Goal: Task Accomplishment & Management: Manage account settings

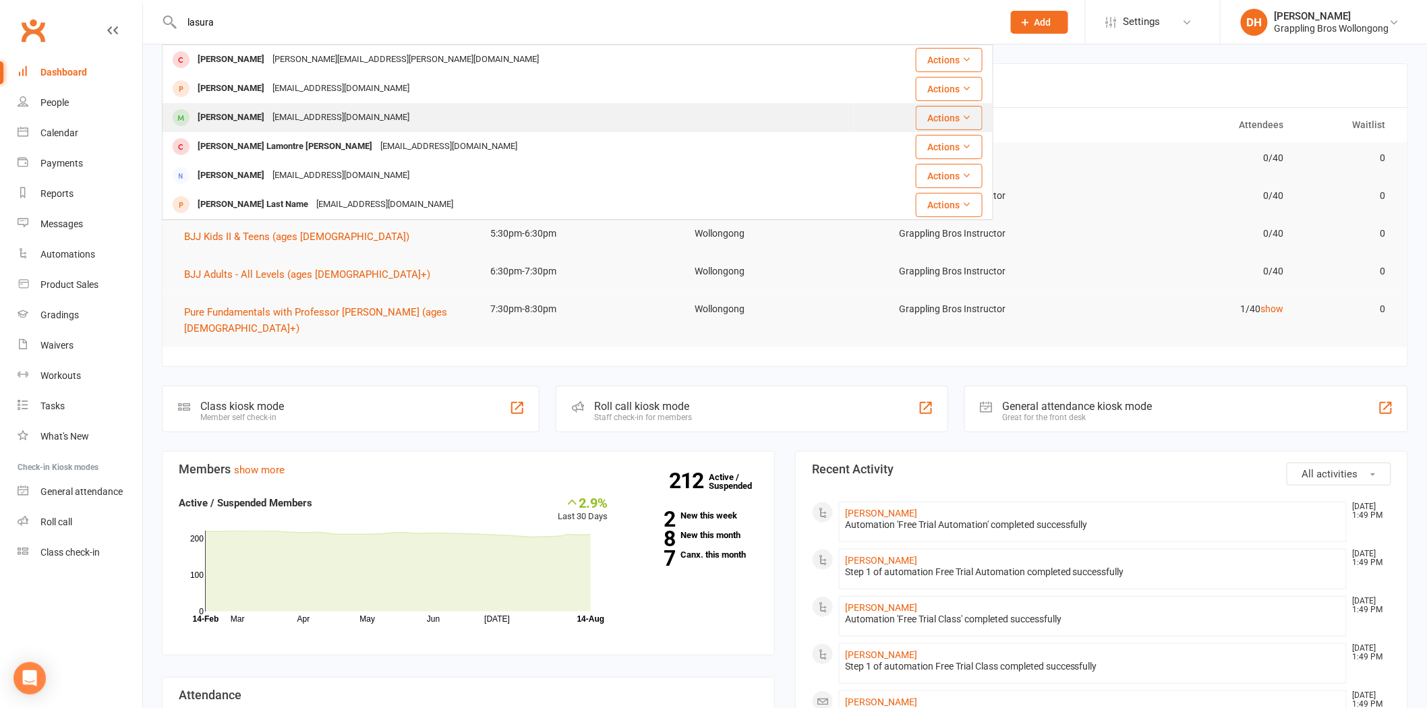
type input "lasura"
click at [272, 109] on div "[EMAIL_ADDRESS][DOMAIN_NAME]" at bounding box center [340, 118] width 145 height 20
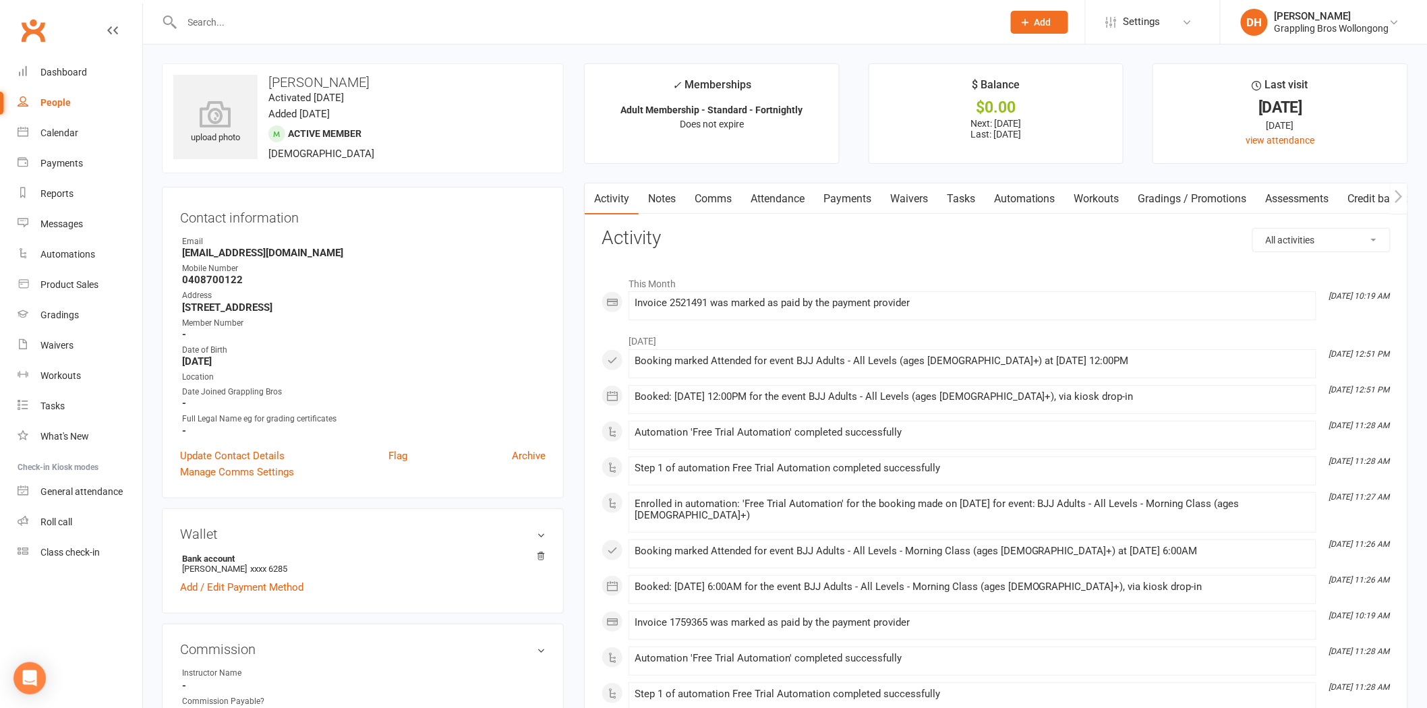
click at [863, 198] on link "Payments" at bounding box center [847, 198] width 67 height 31
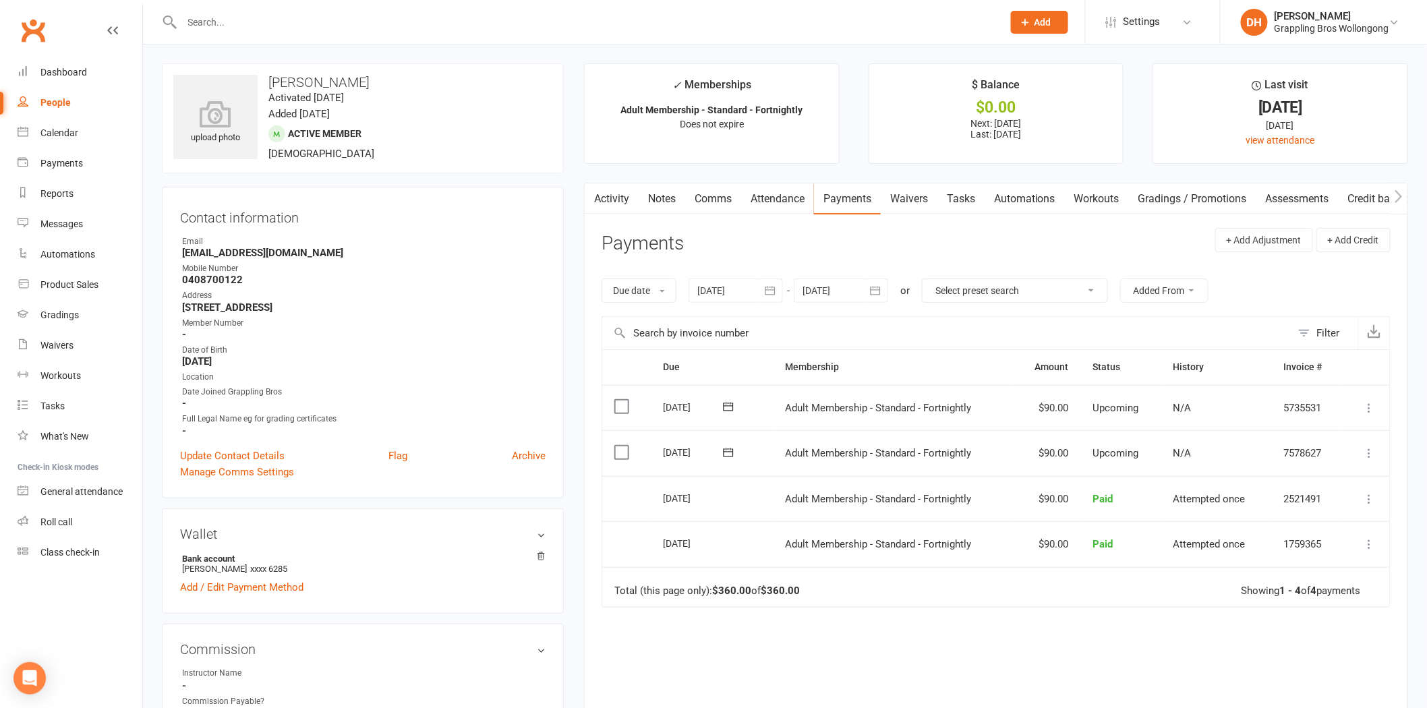
scroll to position [618, 0]
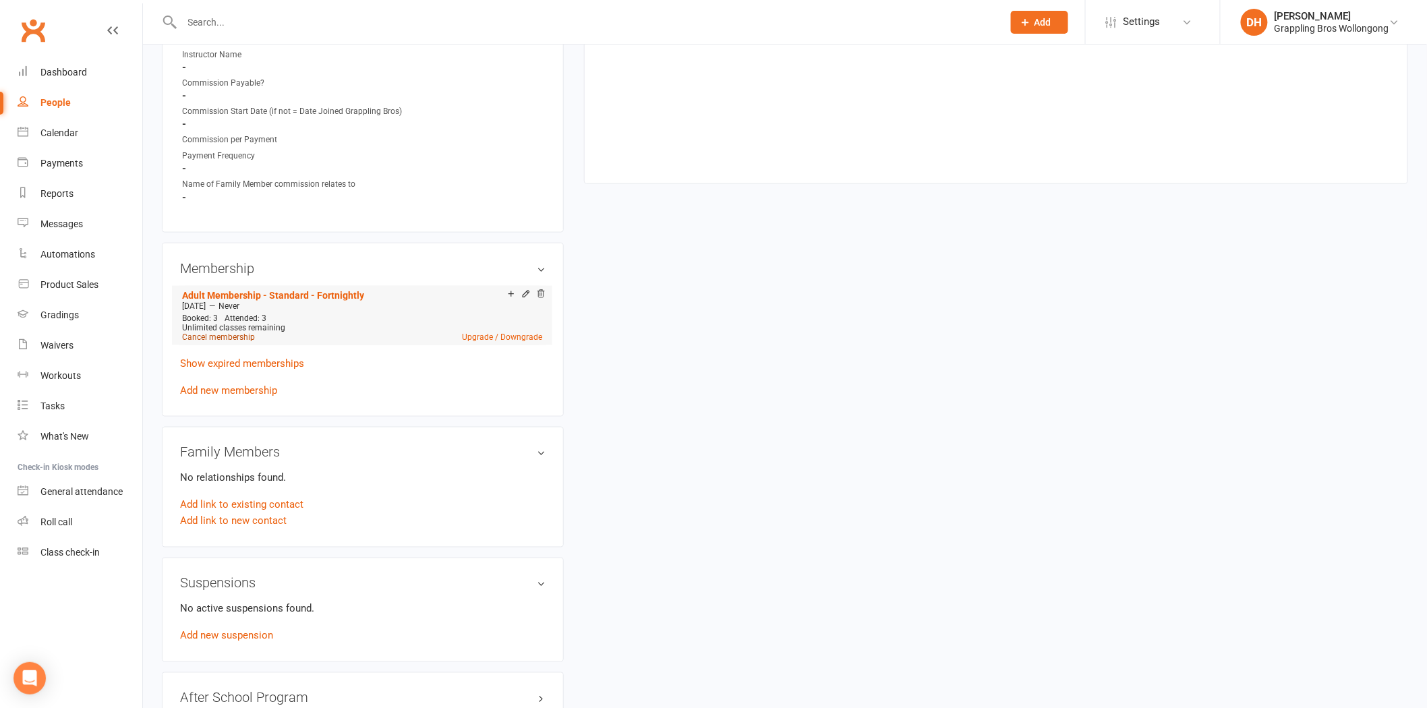
click at [216, 338] on link "Cancel membership" at bounding box center [218, 336] width 73 height 9
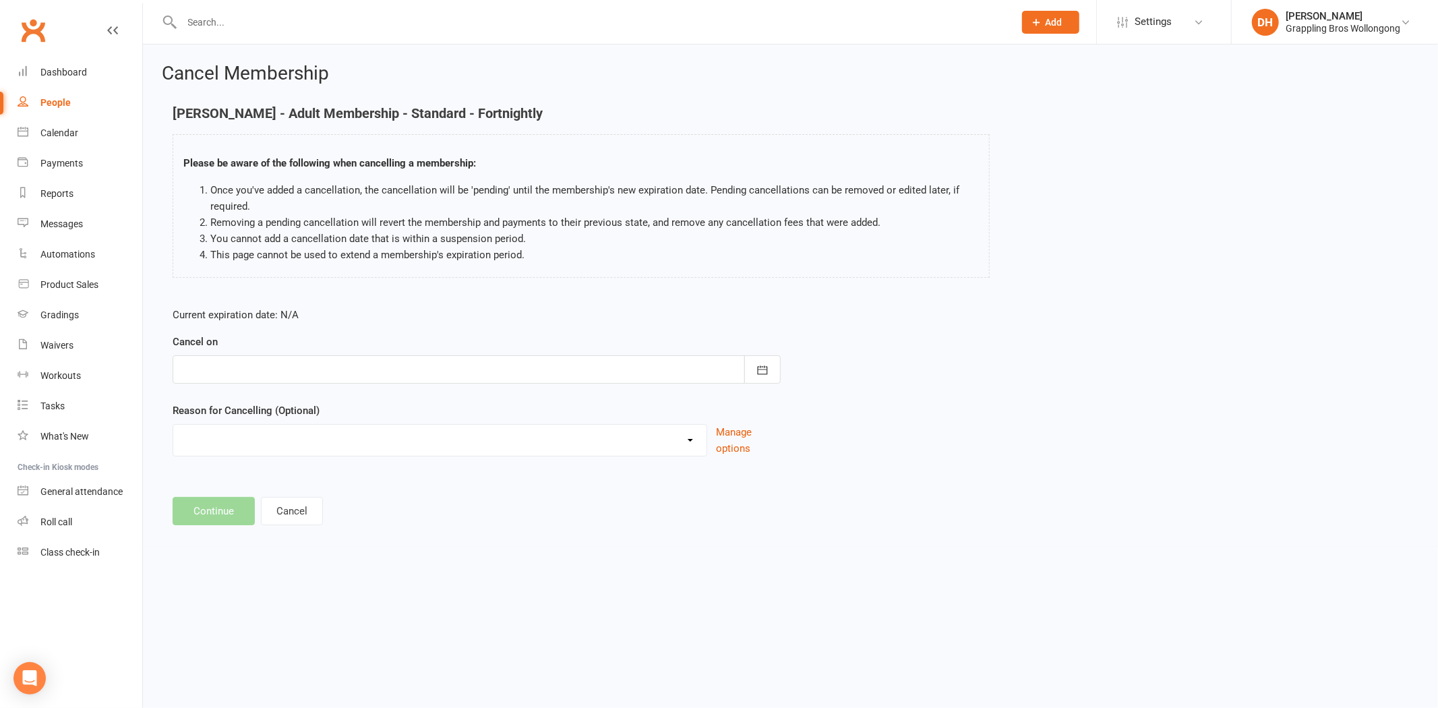
click at [241, 371] on div at bounding box center [477, 369] width 608 height 28
click at [344, 552] on span "28" at bounding box center [346, 557] width 11 height 11
type input "[DATE]"
click at [270, 427] on select "Ezidebit Dispute Going Overseas Holiday Injury Work Commitments Other reason" at bounding box center [439, 438] width 533 height 27
select select "5"
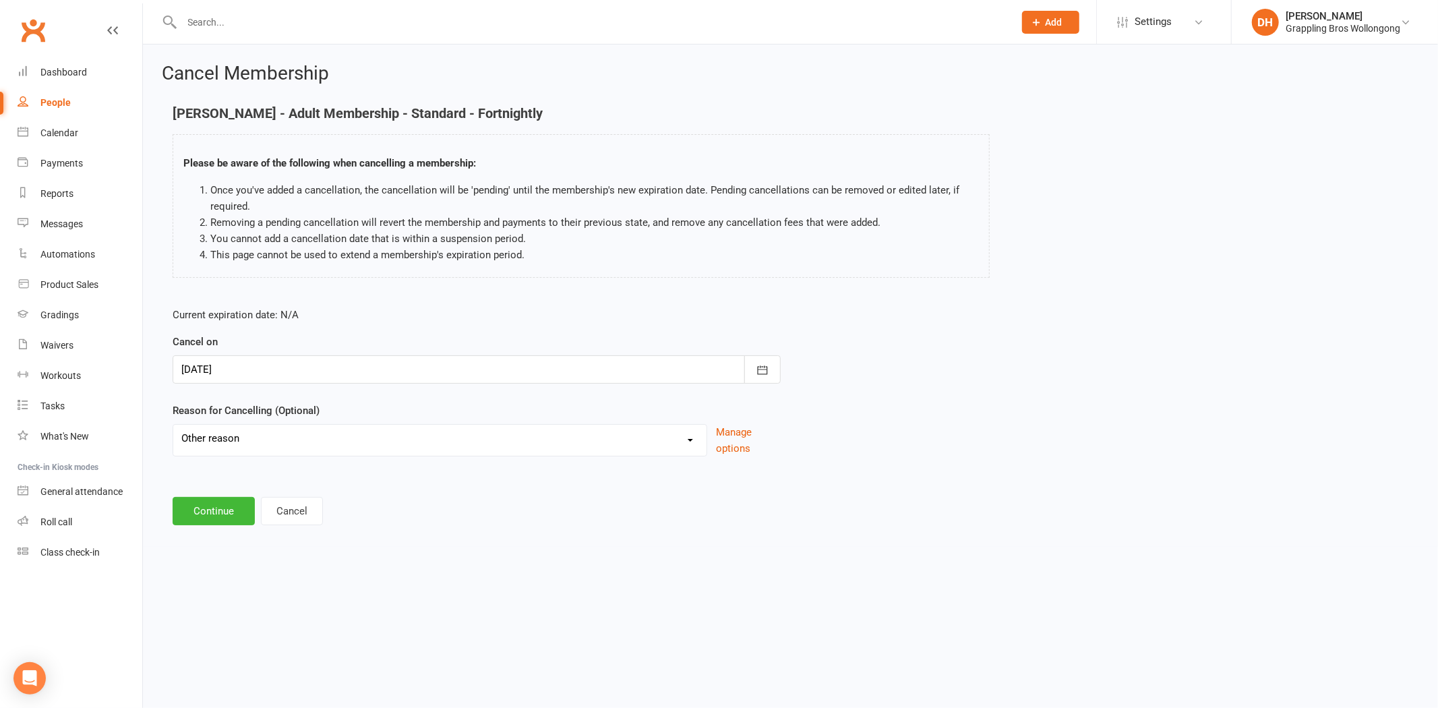
click at [173, 425] on select "Ezidebit Dispute Going Overseas Holiday Injury Work Commitments Other reason" at bounding box center [439, 438] width 533 height 27
click at [209, 513] on input at bounding box center [477, 511] width 608 height 28
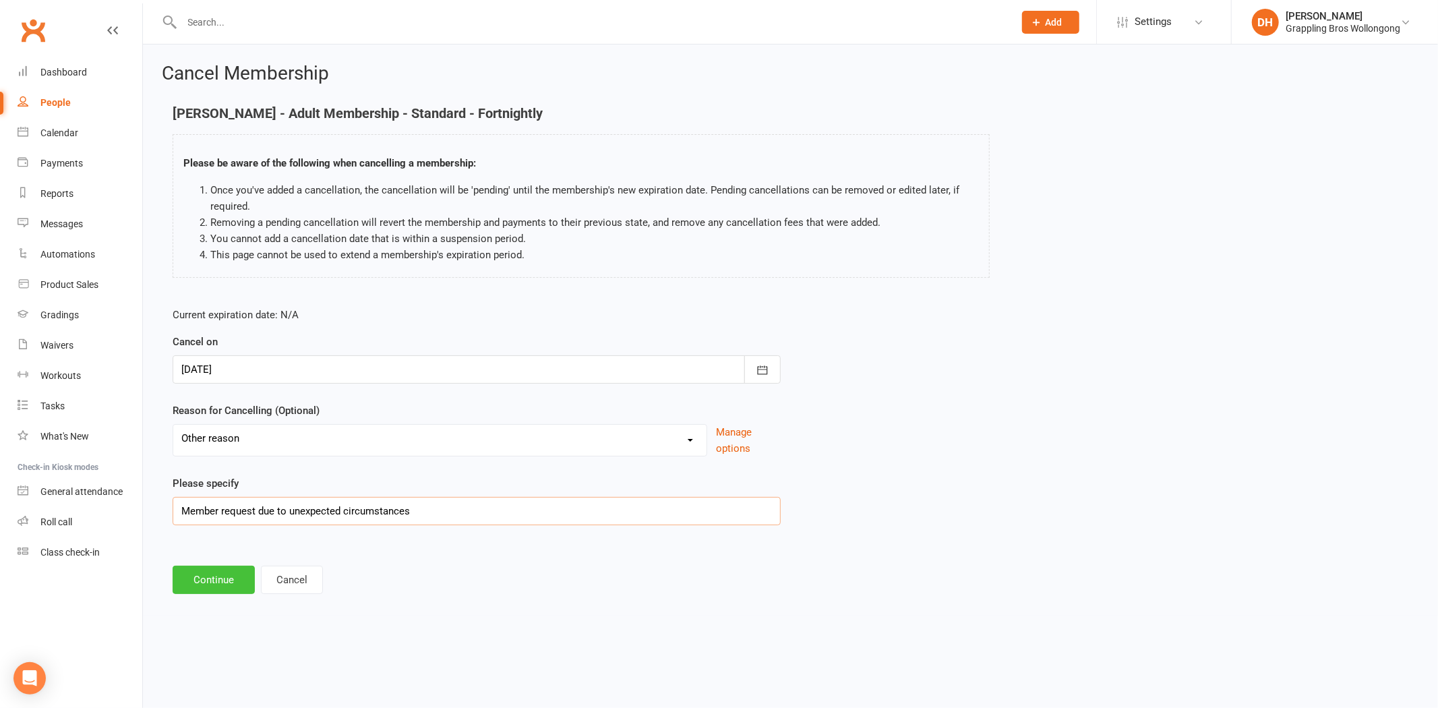
type input "Member request due to unexpected circumstances"
click at [216, 584] on button "Continue" at bounding box center [214, 580] width 82 height 28
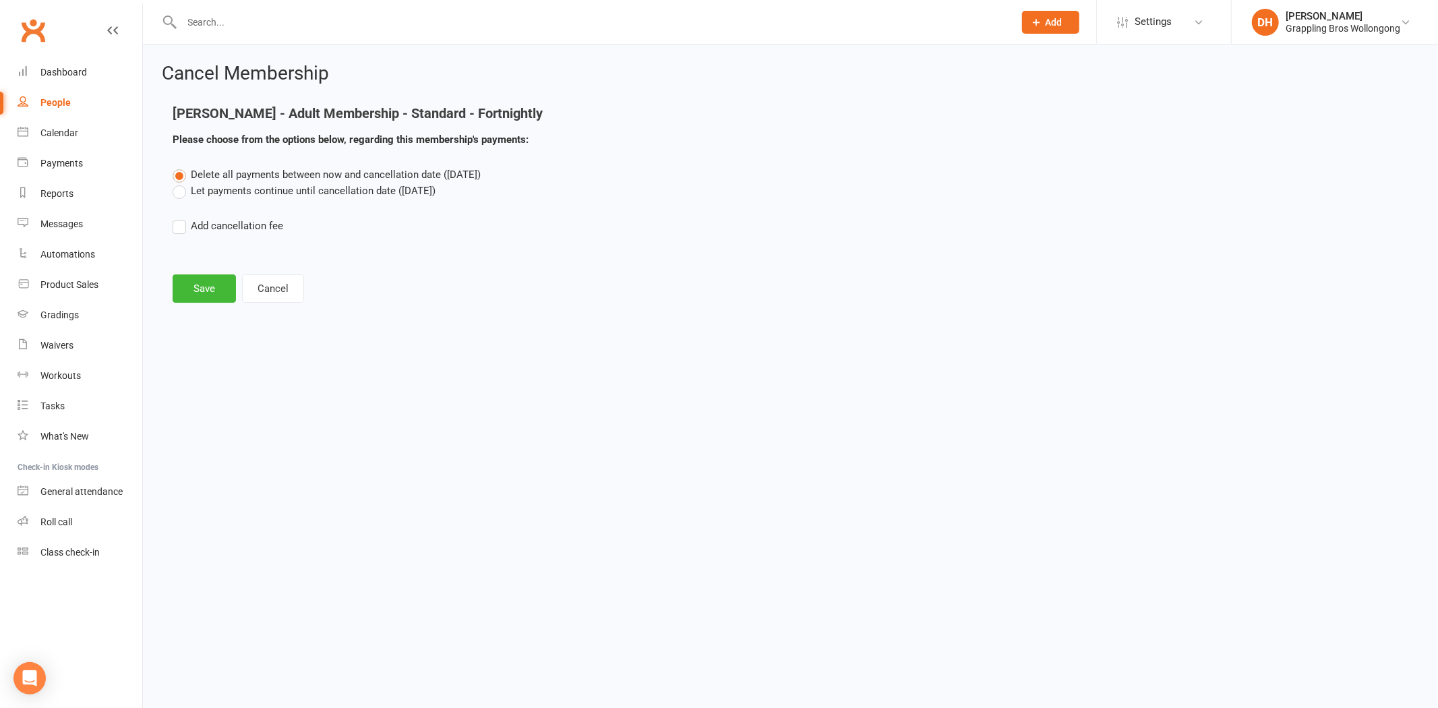
click at [266, 185] on label "Let payments continue until cancellation date ([DATE])" at bounding box center [304, 191] width 263 height 16
click at [181, 183] on input "Let payments continue until cancellation date ([DATE])" at bounding box center [177, 183] width 9 height 0
click at [216, 295] on button "Save" at bounding box center [204, 288] width 63 height 28
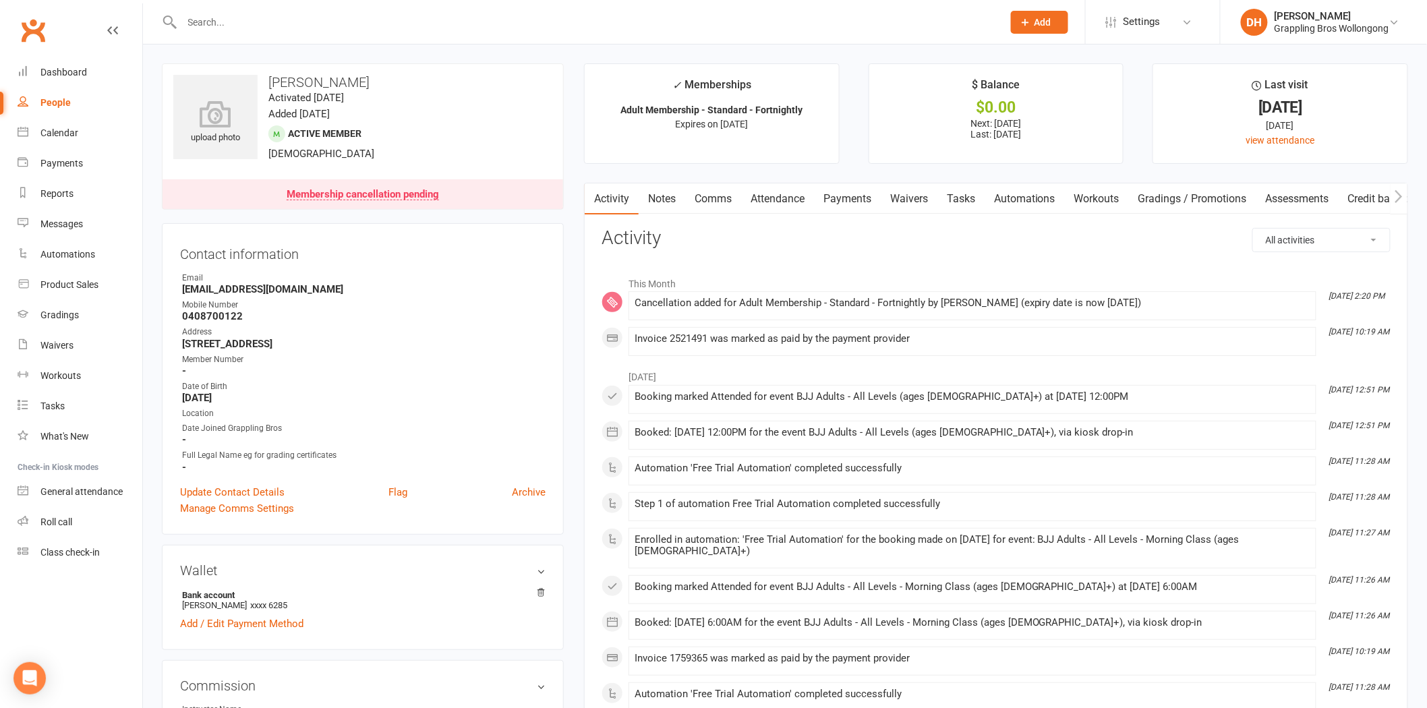
click at [842, 196] on link "Payments" at bounding box center [847, 198] width 67 height 31
